Goal: Task Accomplishment & Management: Manage account settings

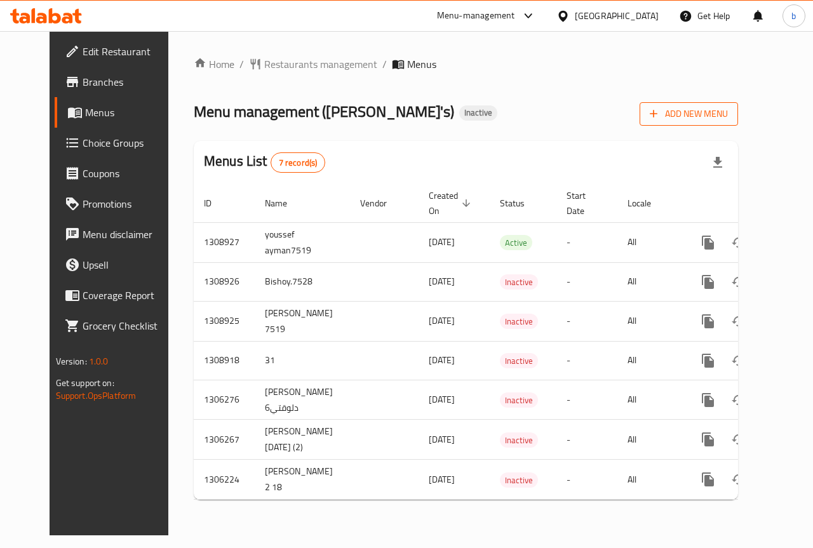
click at [728, 115] on span "Add New Menu" at bounding box center [689, 114] width 78 height 16
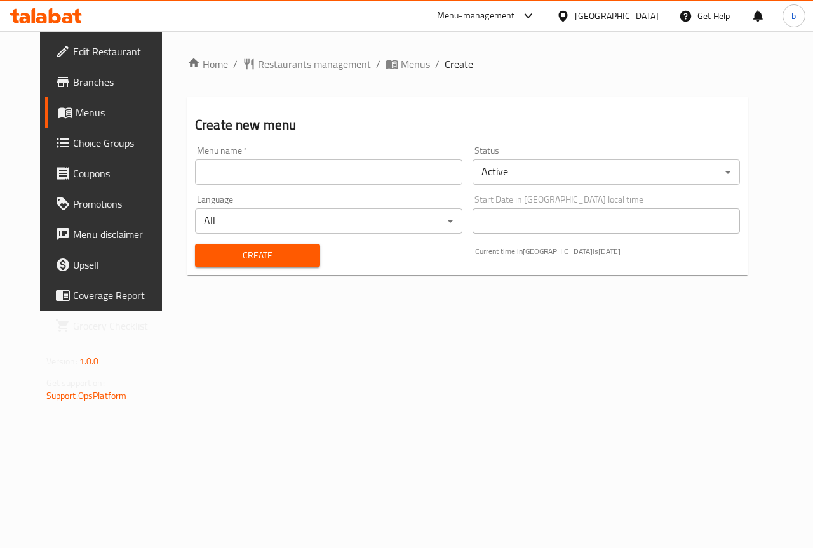
click at [269, 178] on input "text" at bounding box center [328, 171] width 267 height 25
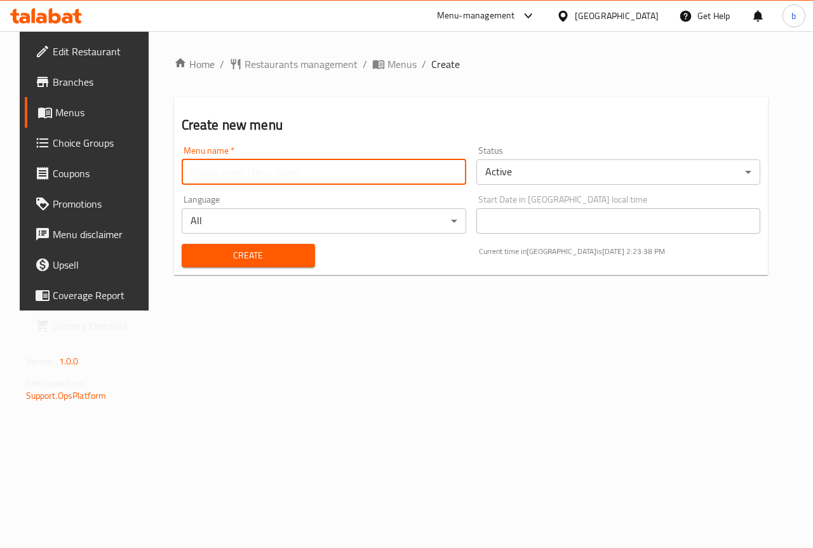
type input "[PERSON_NAME] 7531"
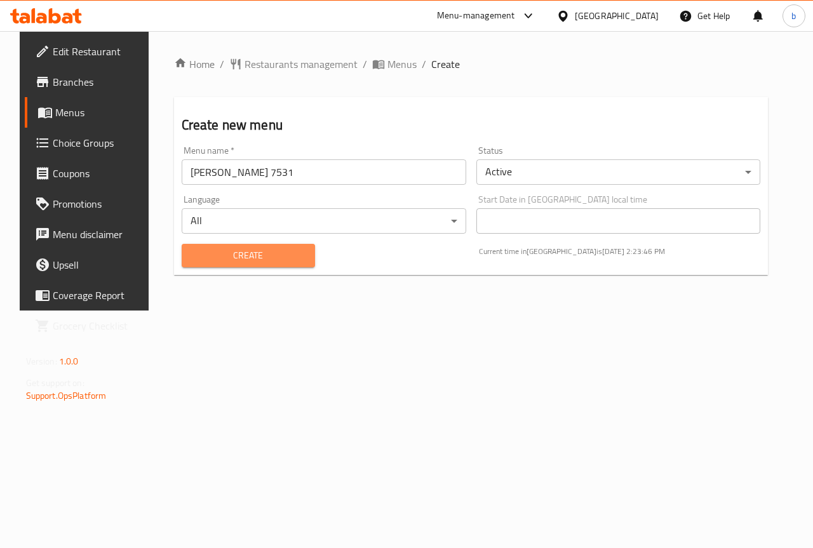
click at [272, 255] on span "Create" at bounding box center [248, 256] width 113 height 16
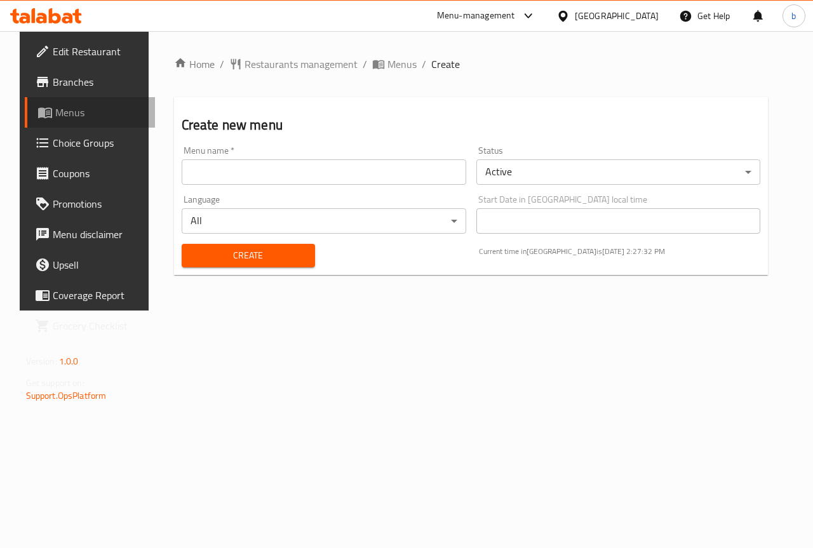
click at [55, 112] on span "Menus" at bounding box center [100, 112] width 90 height 15
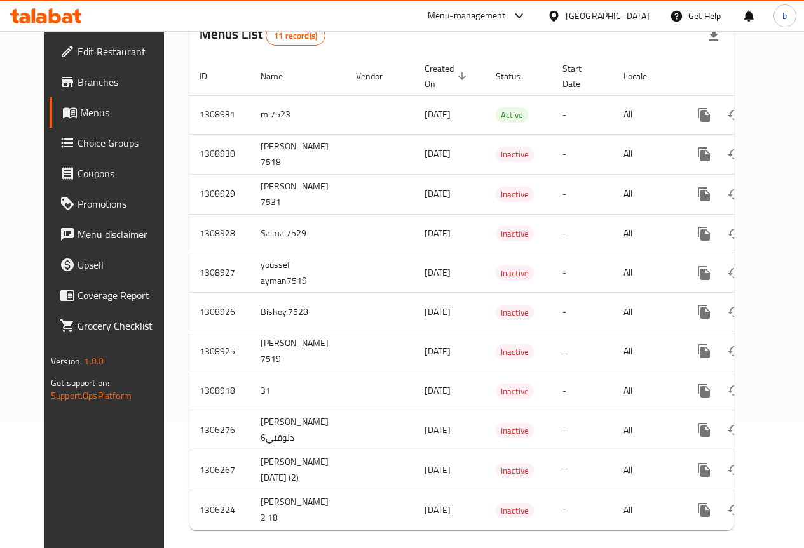
scroll to position [152, 0]
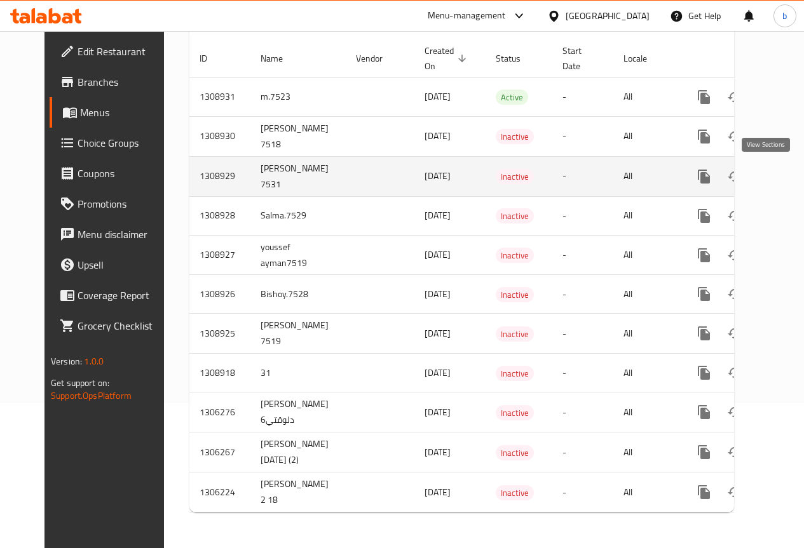
click at [788, 169] on icon "enhanced table" at bounding box center [795, 176] width 15 height 15
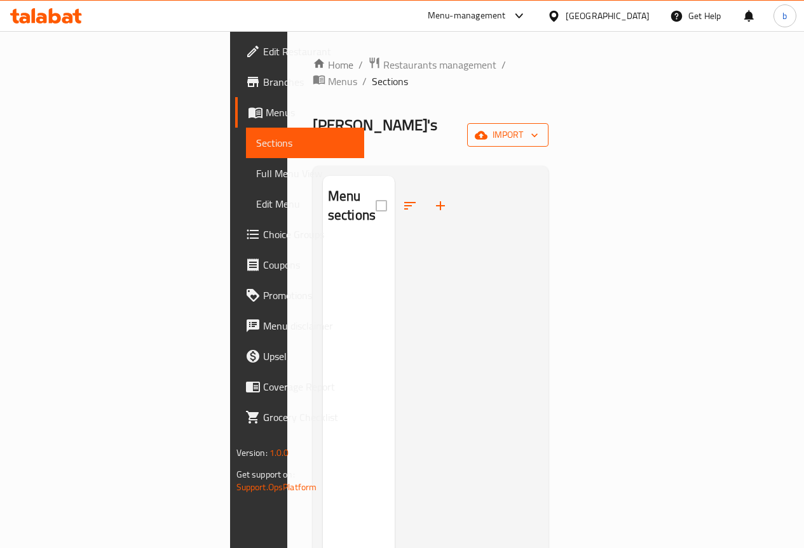
click at [538, 127] on span "import" at bounding box center [507, 135] width 61 height 16
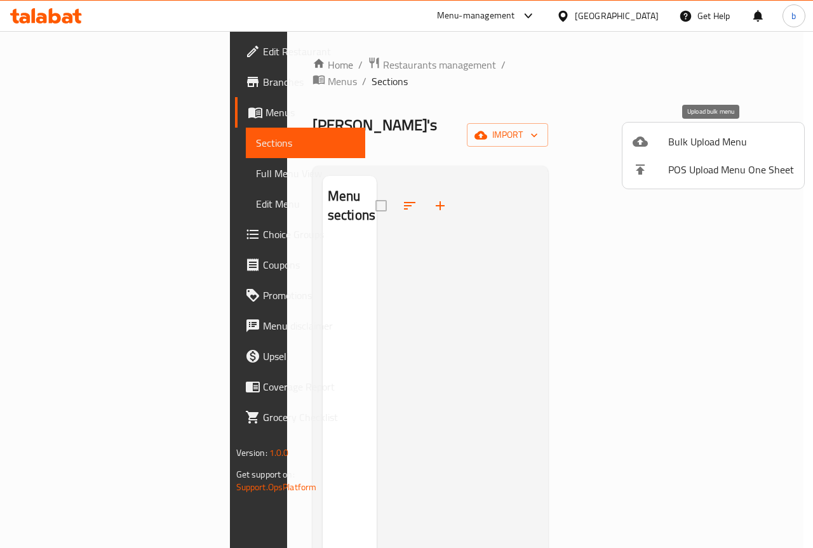
click at [694, 144] on span "Bulk Upload Menu" at bounding box center [731, 141] width 126 height 15
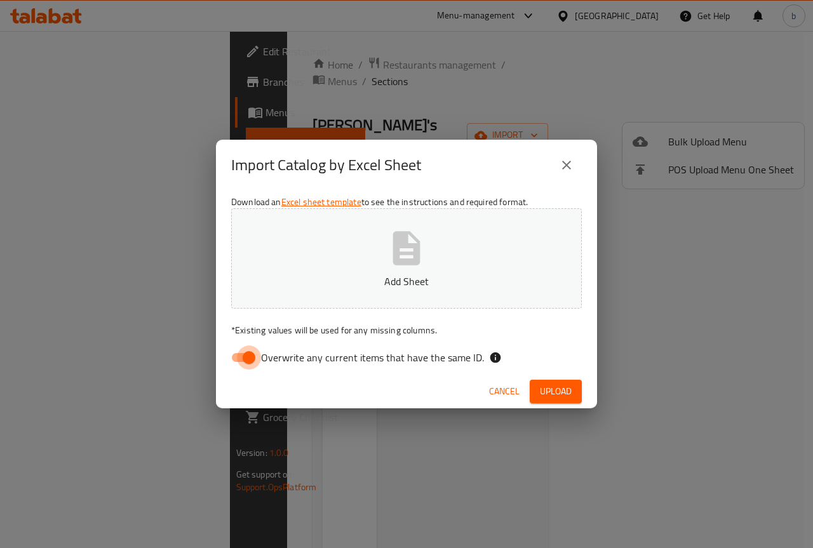
click at [250, 358] on input "Overwrite any current items that have the same ID." at bounding box center [249, 358] width 72 height 24
checkbox input "false"
click at [559, 391] on span "Upload" at bounding box center [556, 392] width 32 height 16
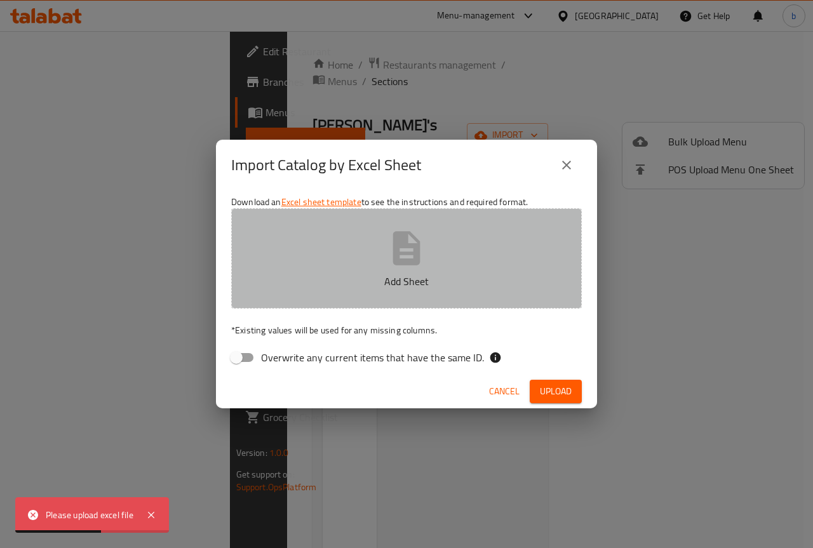
click at [353, 246] on button "Add Sheet" at bounding box center [406, 258] width 351 height 100
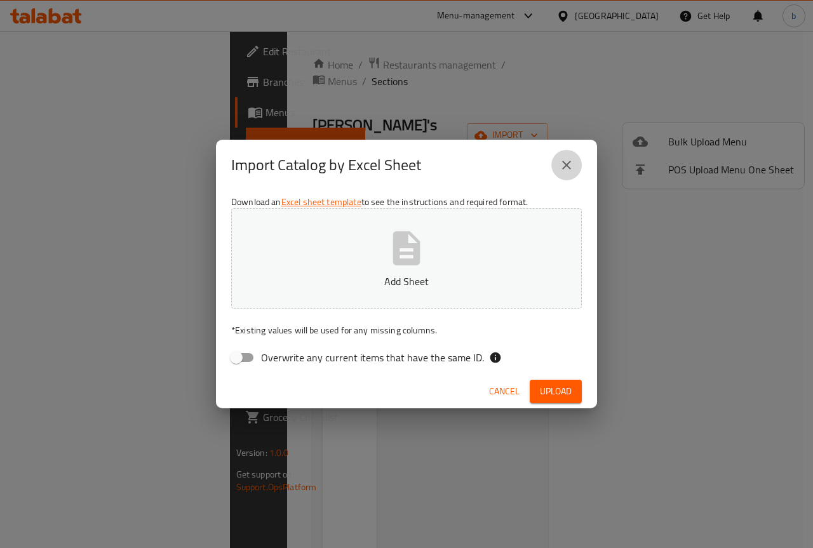
click at [574, 169] on icon "close" at bounding box center [566, 165] width 15 height 15
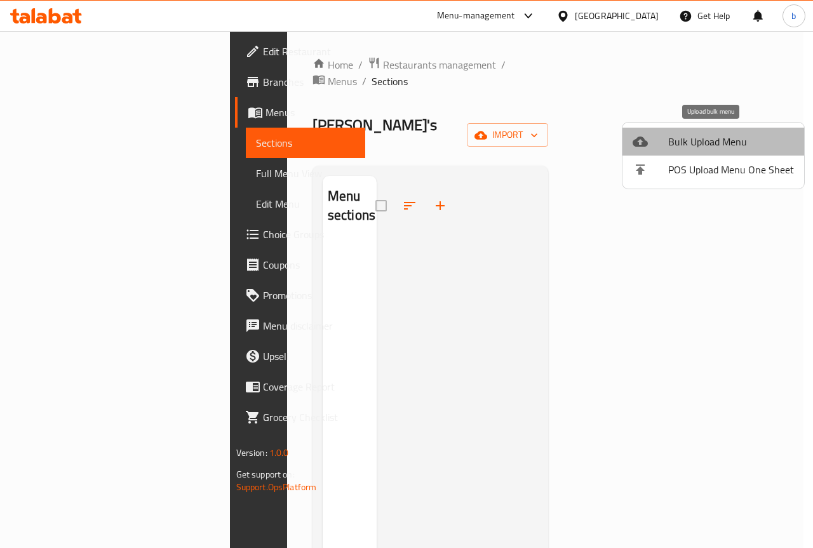
click at [718, 149] on span "Bulk Upload Menu" at bounding box center [731, 141] width 126 height 15
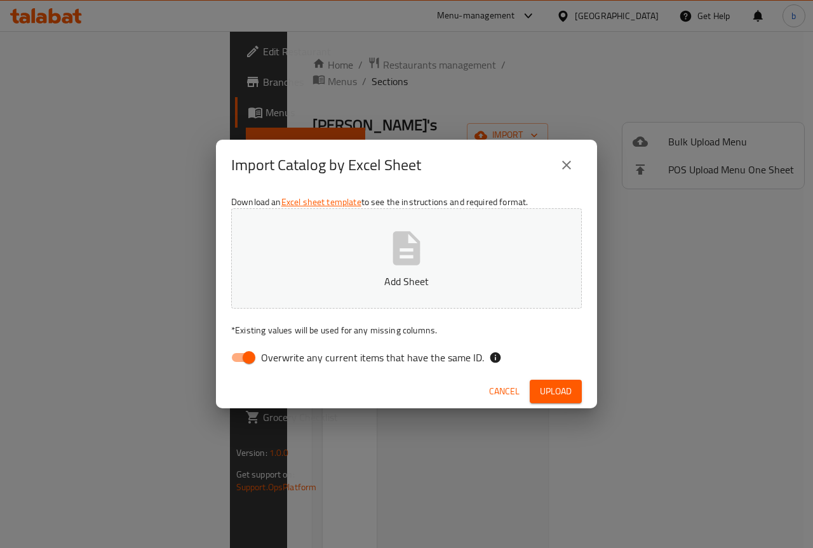
click at [366, 257] on button "Add Sheet" at bounding box center [406, 258] width 351 height 100
click at [245, 361] on input "Overwrite any current items that have the same ID." at bounding box center [249, 358] width 72 height 24
checkbox input "false"
click at [342, 276] on p "Add Sheet" at bounding box center [406, 281] width 311 height 15
click at [544, 388] on span "Upload" at bounding box center [556, 392] width 32 height 16
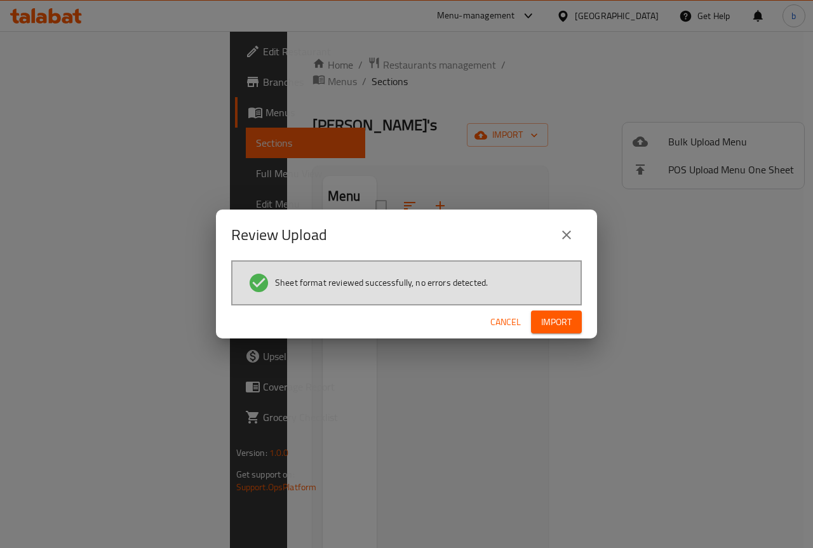
click at [545, 323] on span "Import" at bounding box center [556, 322] width 30 height 16
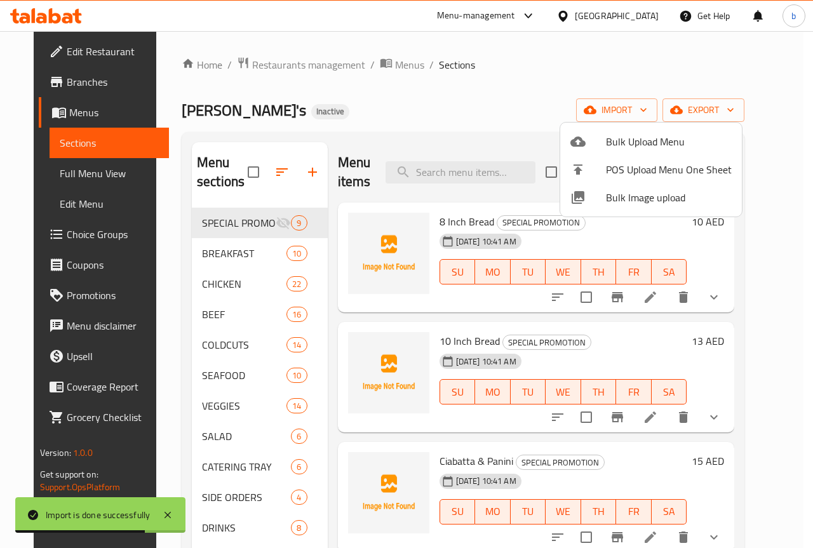
click at [483, 104] on div at bounding box center [406, 274] width 813 height 548
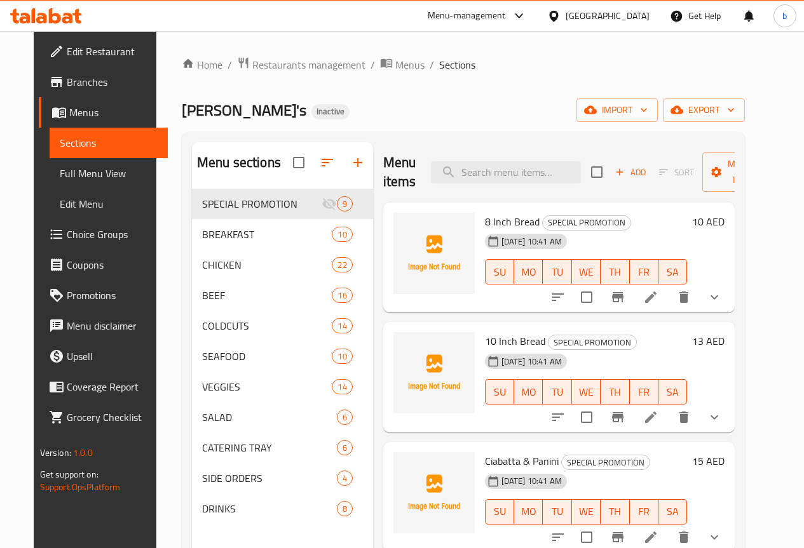
click at [83, 166] on span "Full Menu View" at bounding box center [109, 173] width 98 height 15
click at [98, 176] on span "Full Menu View" at bounding box center [109, 173] width 98 height 15
click at [83, 173] on span "Full Menu View" at bounding box center [109, 173] width 98 height 15
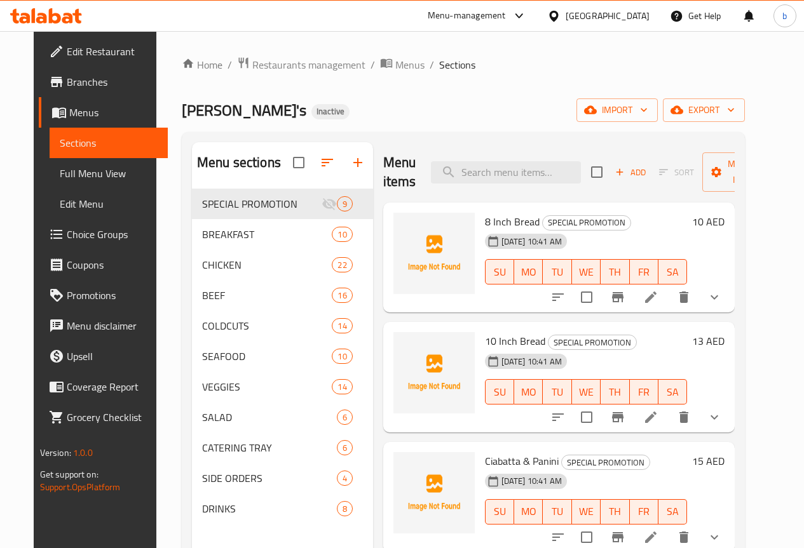
click at [83, 173] on span "Full Menu View" at bounding box center [109, 173] width 98 height 15
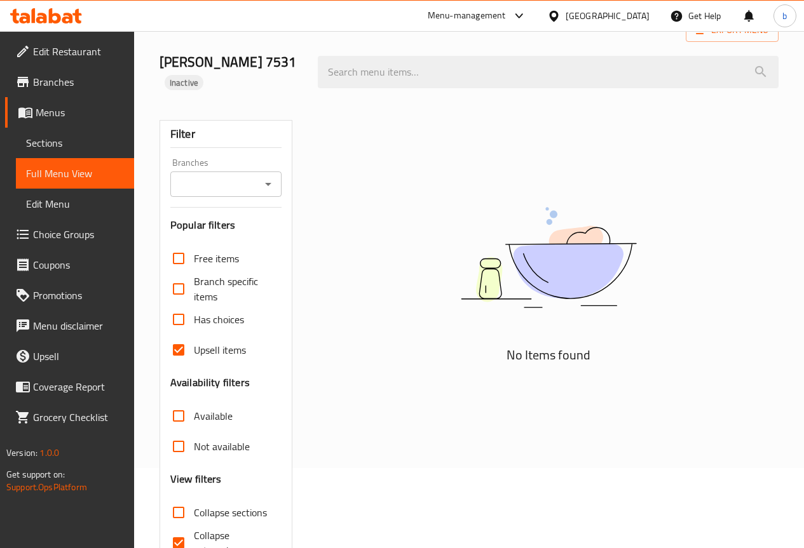
scroll to position [128, 0]
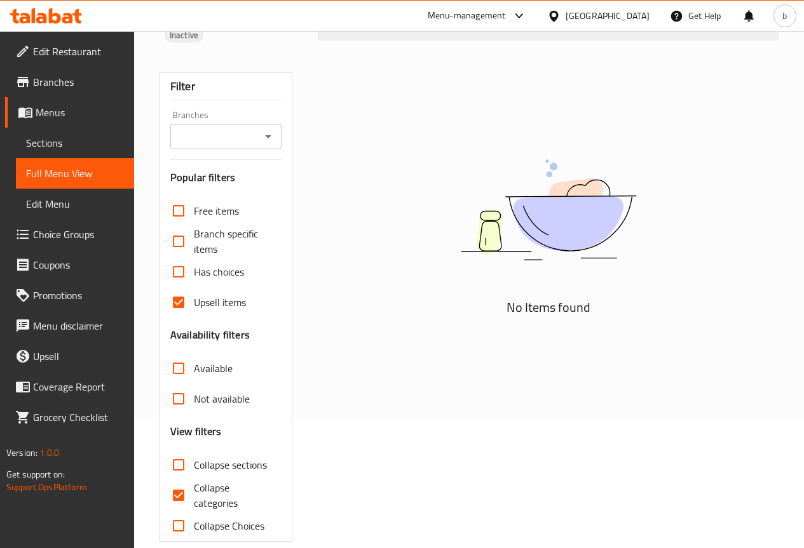
click at [178, 480] on input "Collapse categories" at bounding box center [178, 495] width 30 height 30
checkbox input "false"
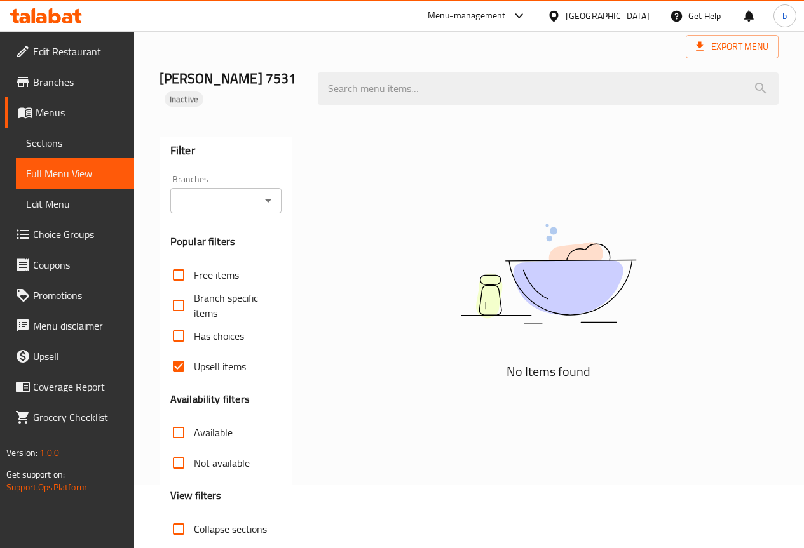
scroll to position [0, 0]
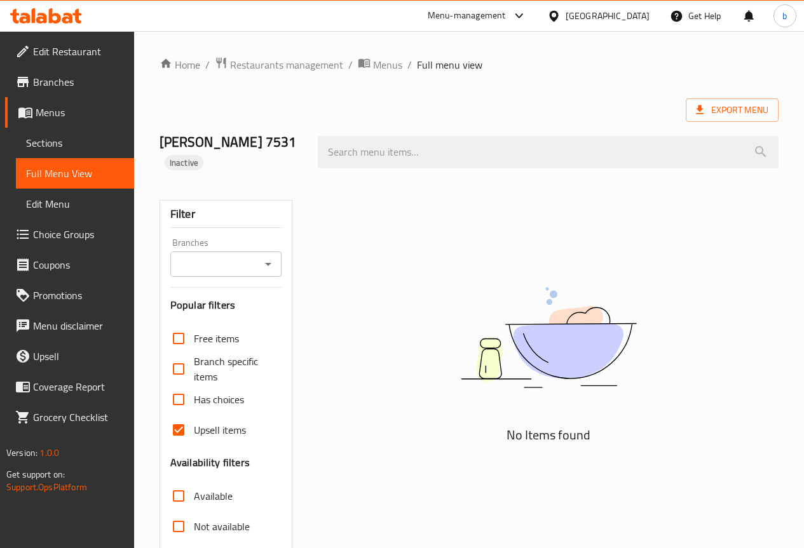
click at [182, 415] on input "Upsell items" at bounding box center [178, 430] width 30 height 30
checkbox input "false"
click at [179, 298] on h3 "Popular filters" at bounding box center [226, 305] width 112 height 15
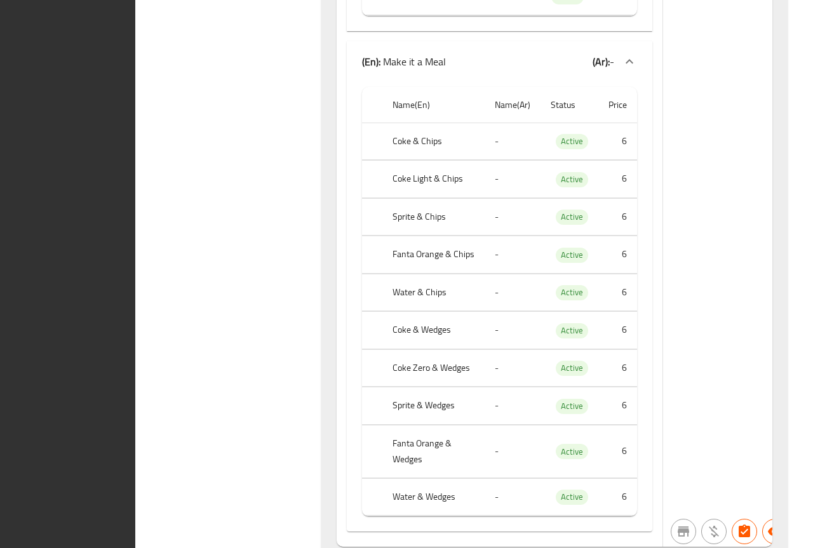
scroll to position [80331, 0]
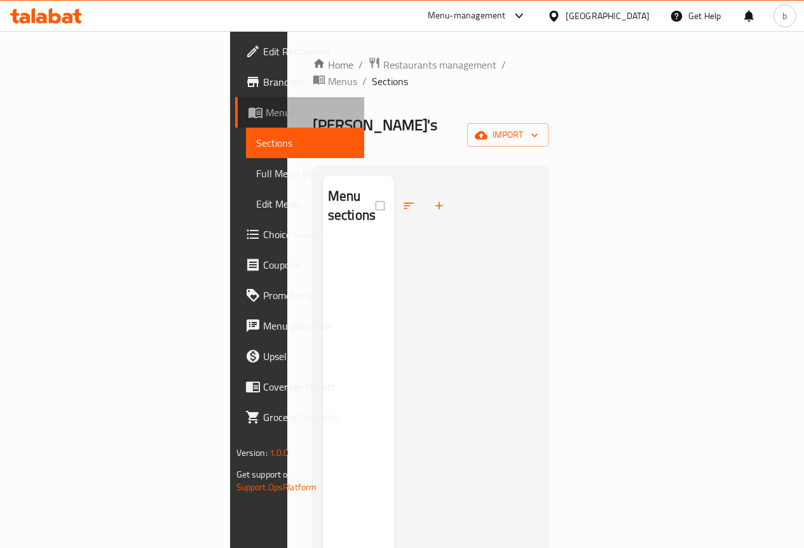
click at [266, 109] on span "Menus" at bounding box center [310, 112] width 88 height 15
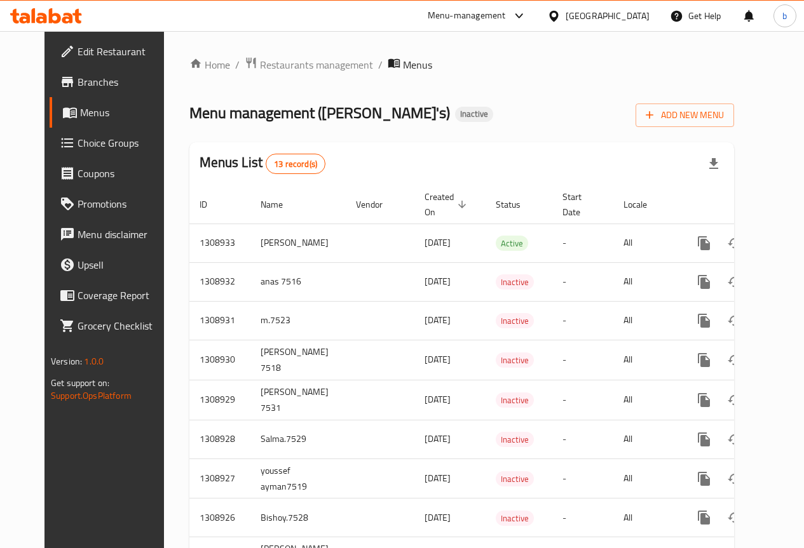
click at [78, 74] on span "Branches" at bounding box center [123, 81] width 91 height 15
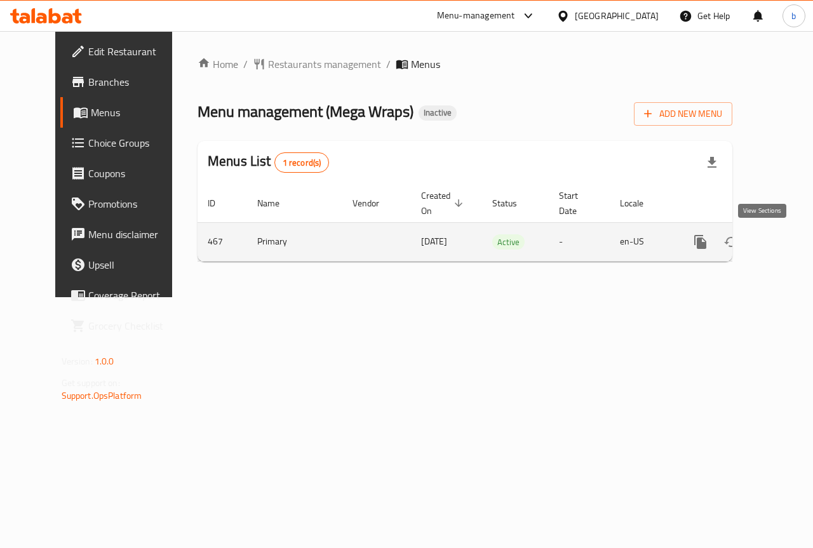
click at [785, 234] on icon "enhanced table" at bounding box center [792, 241] width 15 height 15
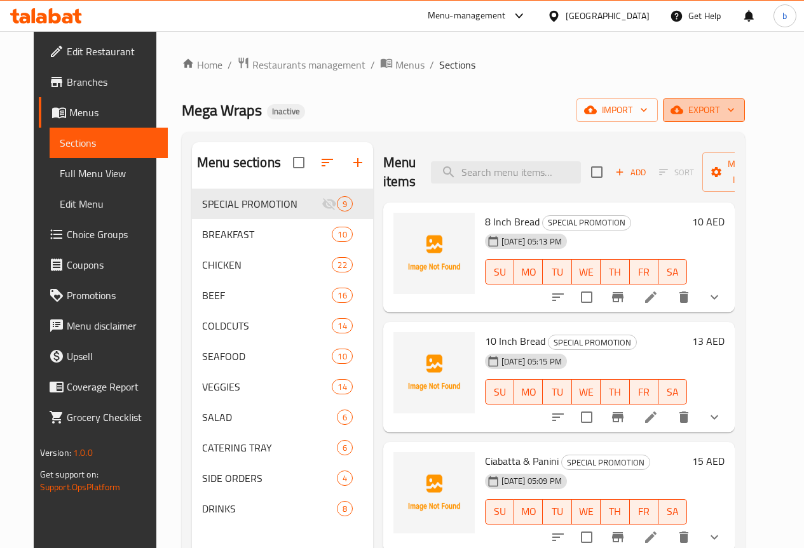
click at [734, 104] on span "export" at bounding box center [704, 110] width 62 height 16
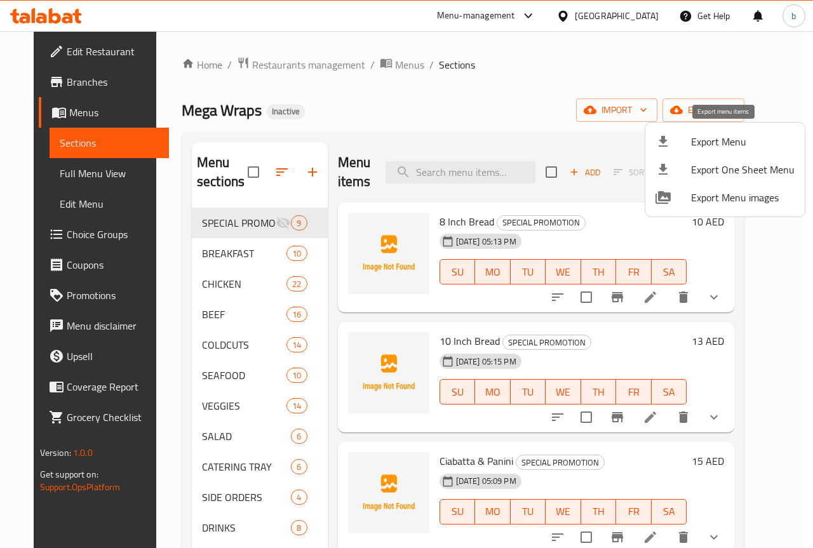
click at [709, 152] on li "Export Menu" at bounding box center [724, 142] width 159 height 28
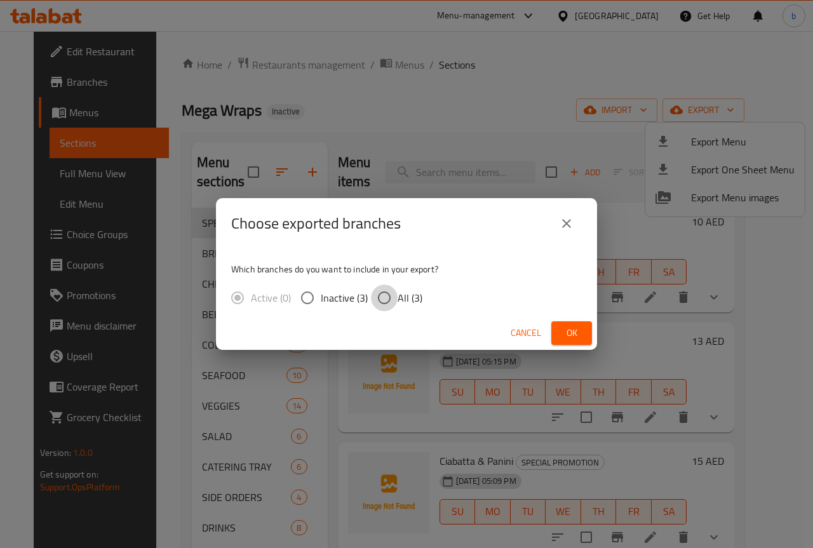
click at [382, 295] on input "All (3)" at bounding box center [384, 298] width 27 height 27
radio input "true"
click at [574, 331] on span "Ok" at bounding box center [572, 333] width 20 height 16
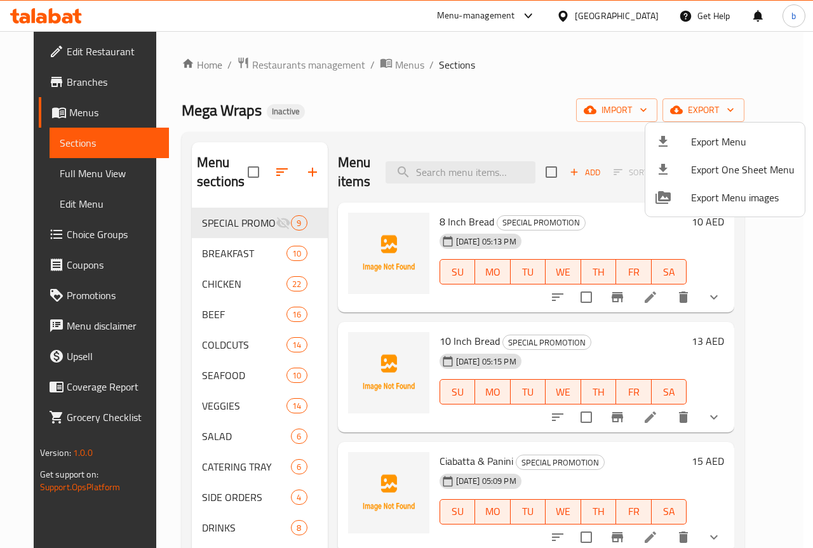
click at [507, 119] on div at bounding box center [406, 274] width 813 height 548
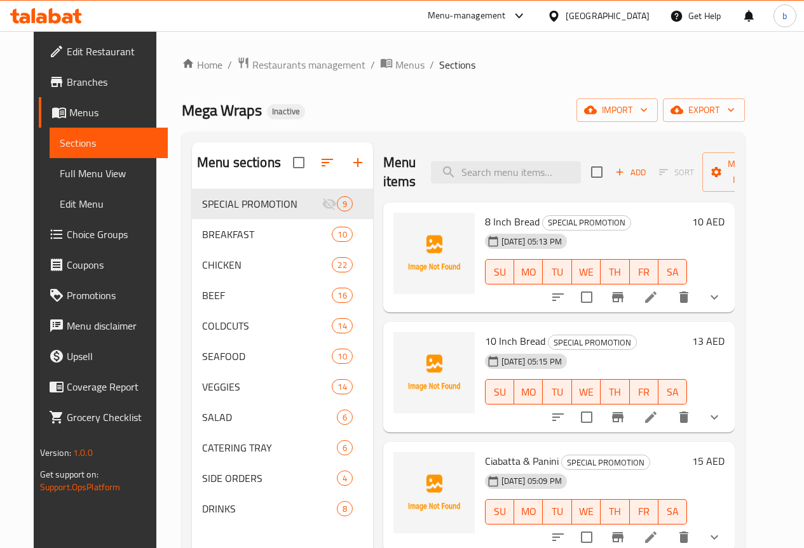
click at [72, 166] on span "Full Menu View" at bounding box center [109, 173] width 98 height 15
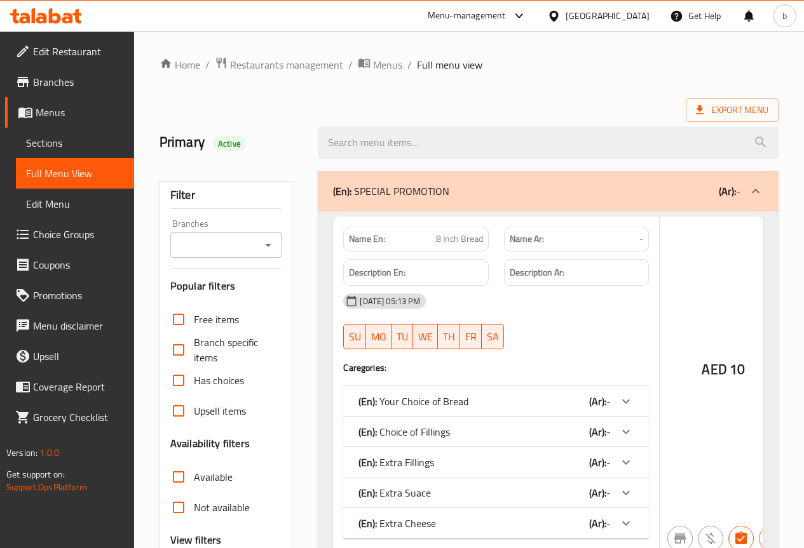
click at [182, 304] on div "Free items Branch specific items Has choices Upsell items Availability filters …" at bounding box center [226, 477] width 112 height 346
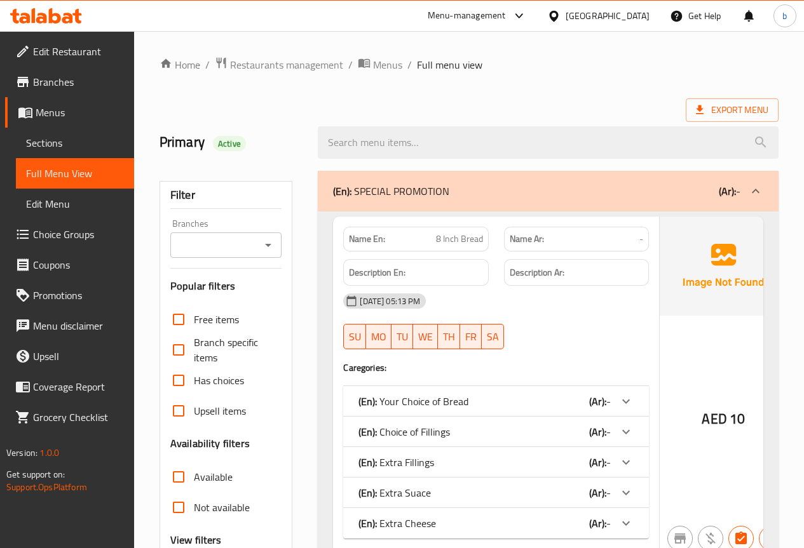
scroll to position [381, 0]
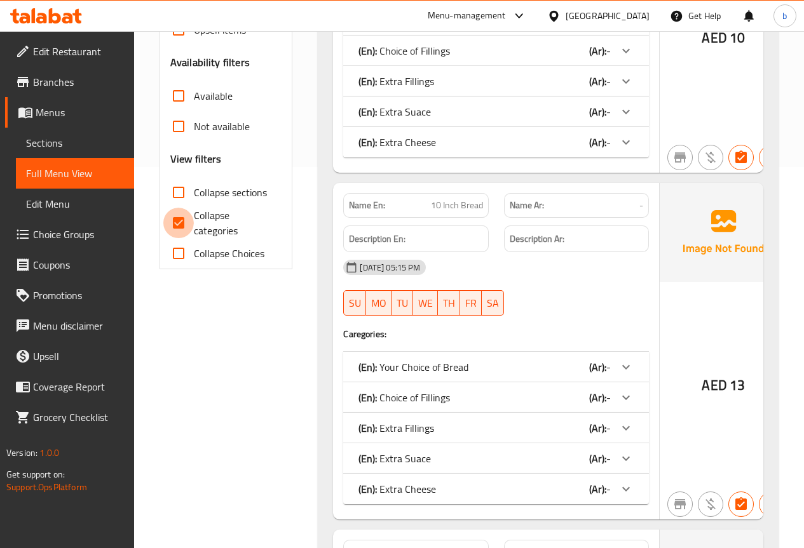
click at [179, 224] on input "Collapse categories" at bounding box center [178, 223] width 30 height 30
checkbox input "false"
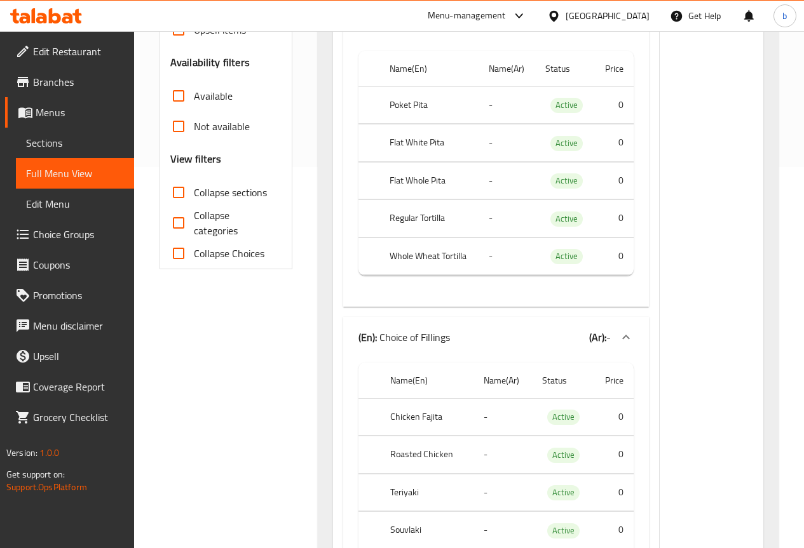
scroll to position [0, 0]
